Goal: Obtain resource: Download file/media

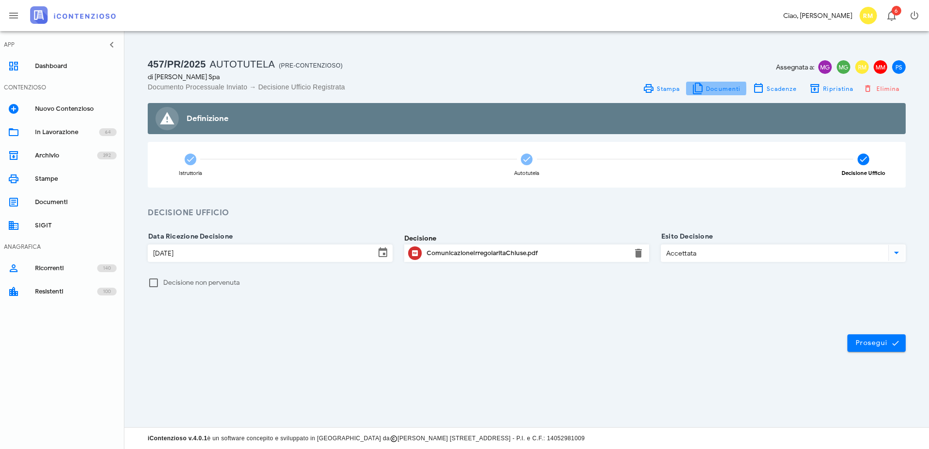
click at [708, 88] on span "Documenti" at bounding box center [722, 88] width 35 height 7
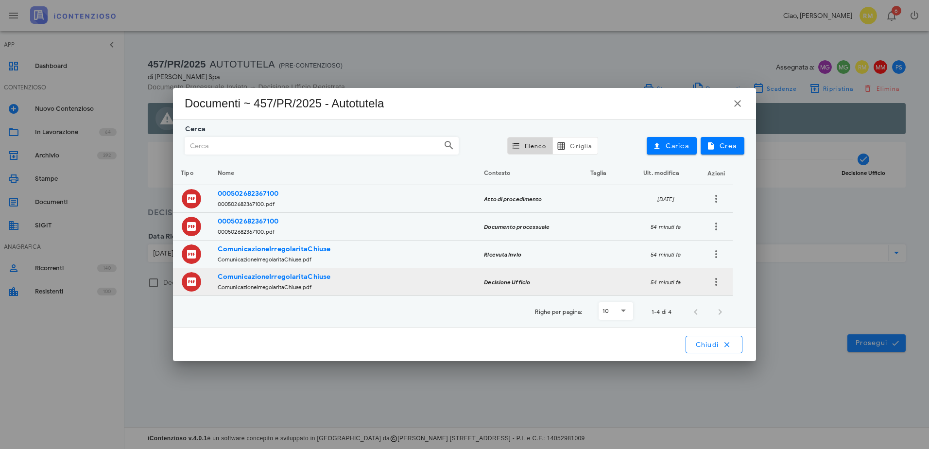
click at [266, 286] on small "ComunicazioneIrregolaritaChiuse.pdf" at bounding box center [265, 287] width 94 height 7
click at [717, 281] on icon "button" at bounding box center [716, 282] width 12 height 12
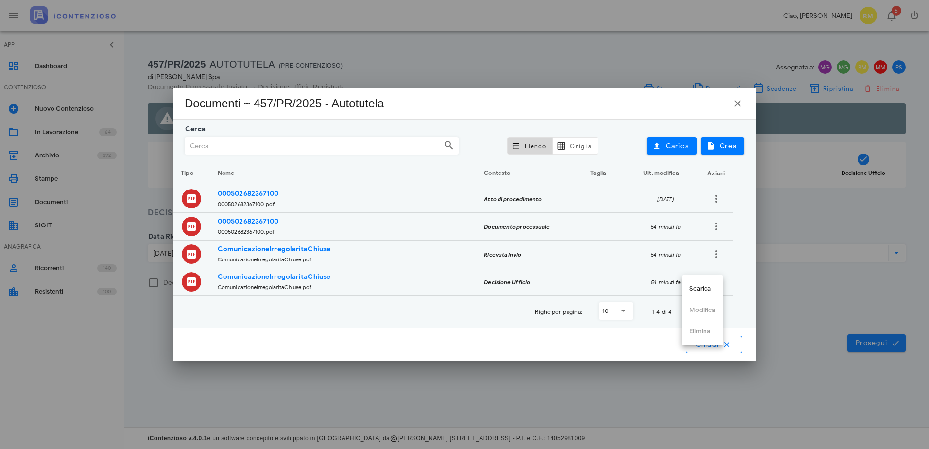
click at [485, 405] on div at bounding box center [464, 224] width 929 height 449
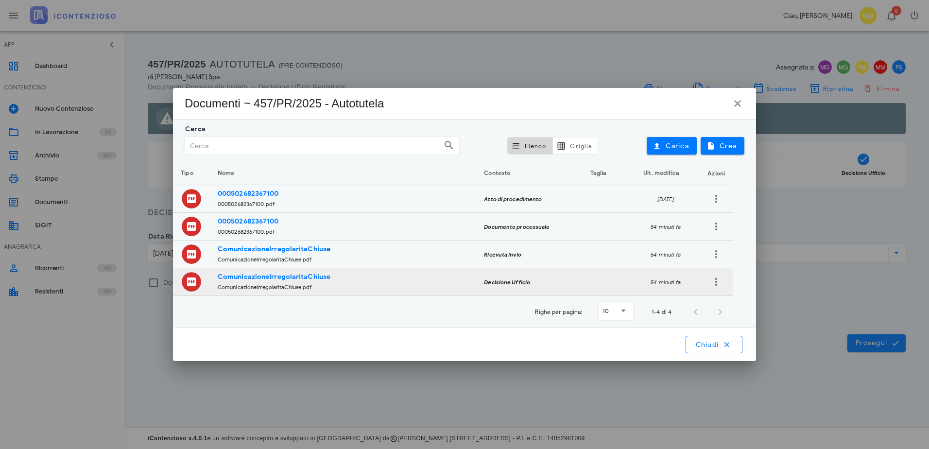
click at [242, 280] on strong "ComunicazioneIrregolaritaChiuse" at bounding box center [274, 276] width 113 height 8
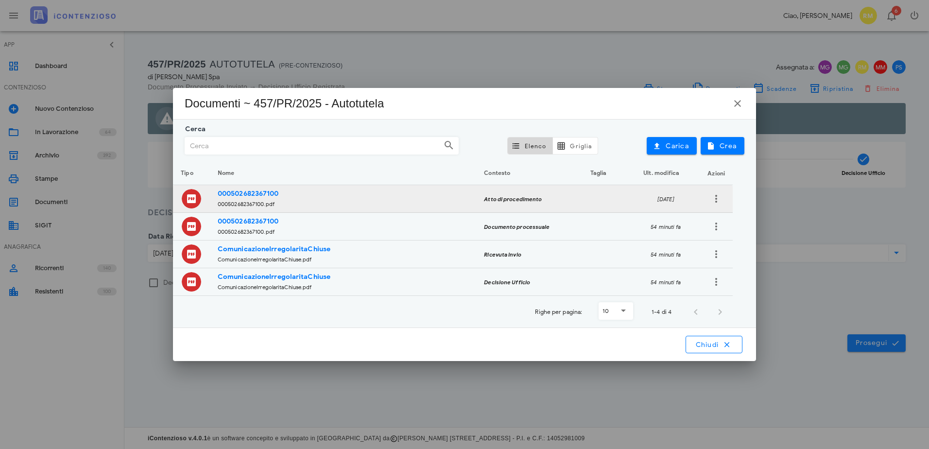
click at [229, 189] on td "000502682367100 000502682367100.pdf" at bounding box center [343, 199] width 266 height 28
click at [234, 199] on td "000502682367100 000502682367100.pdf" at bounding box center [343, 199] width 266 height 28
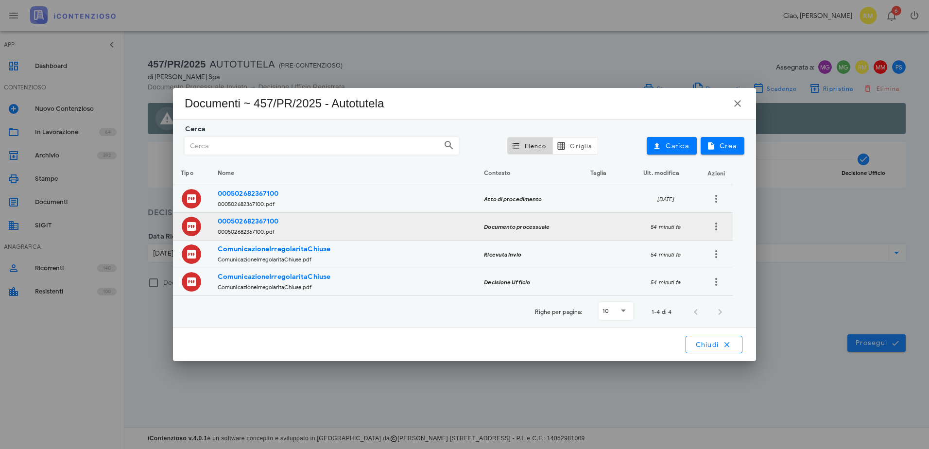
click at [189, 225] on icon at bounding box center [191, 226] width 19 height 19
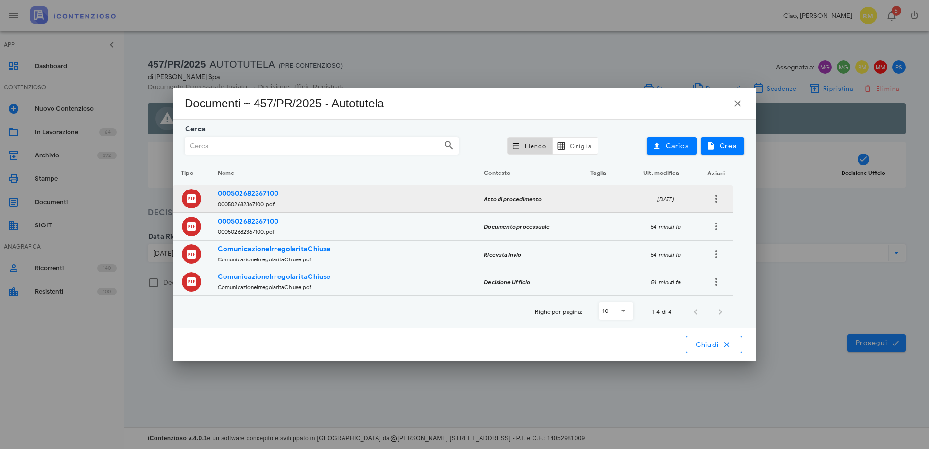
click at [194, 202] on icon at bounding box center [191, 198] width 19 height 19
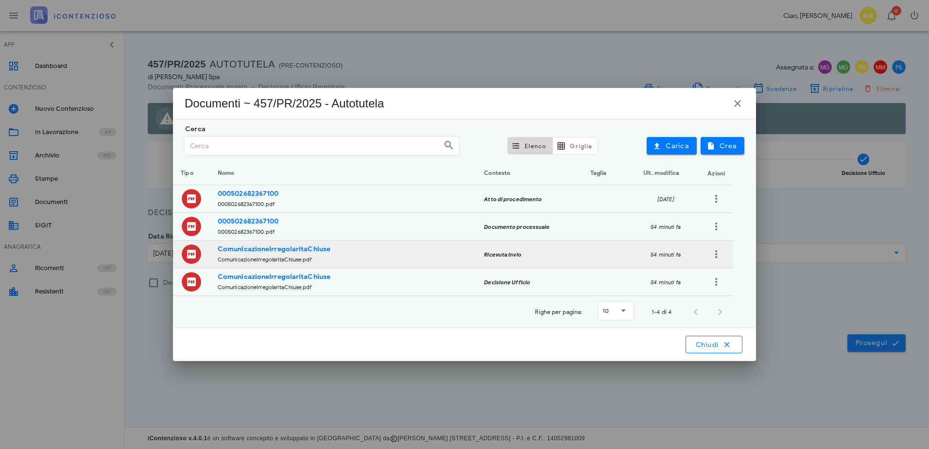
click at [189, 255] on icon at bounding box center [191, 253] width 19 height 19
